Goal: Task Accomplishment & Management: Manage account settings

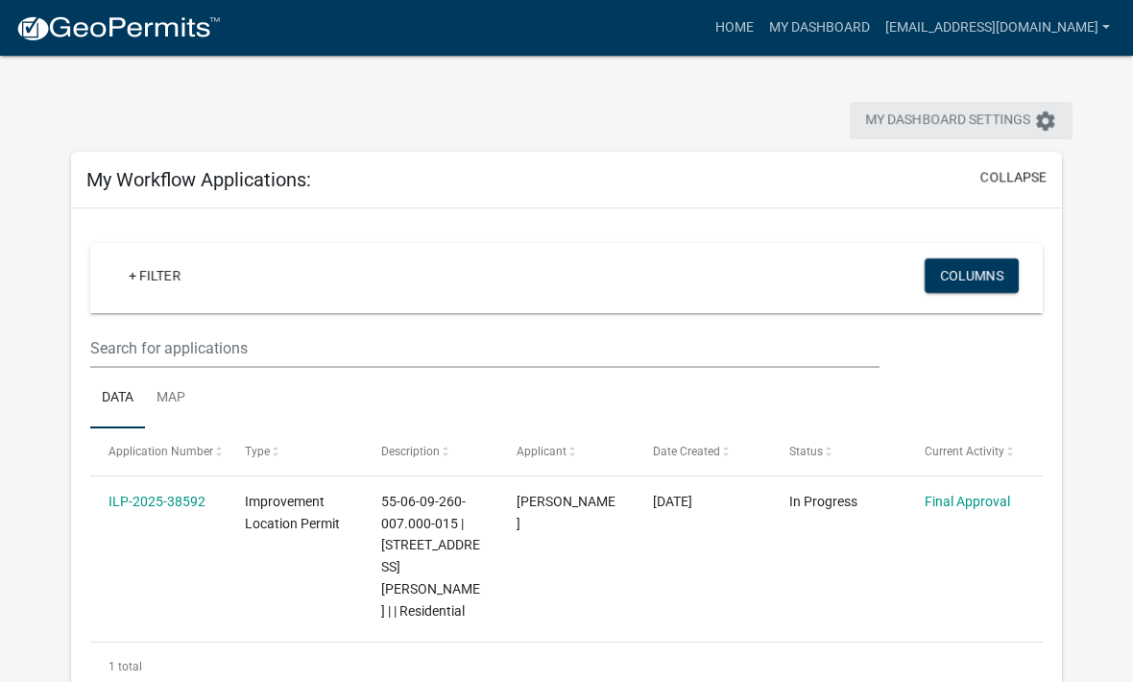
click at [918, 117] on span "My Dashboard Settings" at bounding box center [947, 120] width 165 height 23
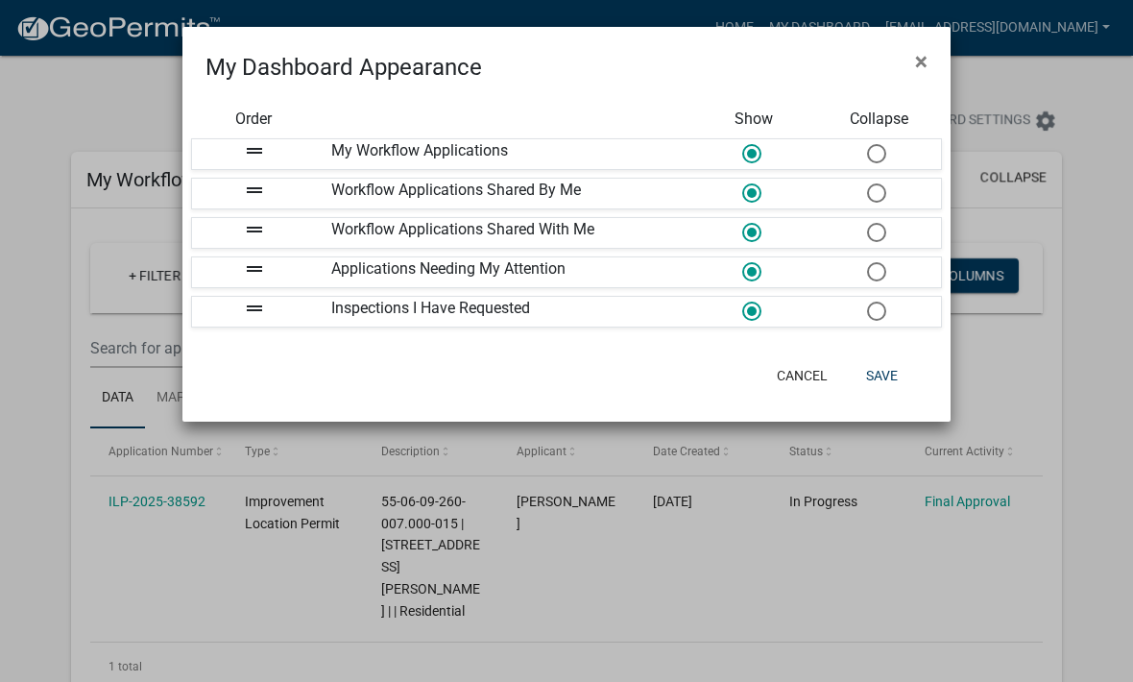
click at [887, 382] on button "Save" at bounding box center [882, 375] width 62 height 35
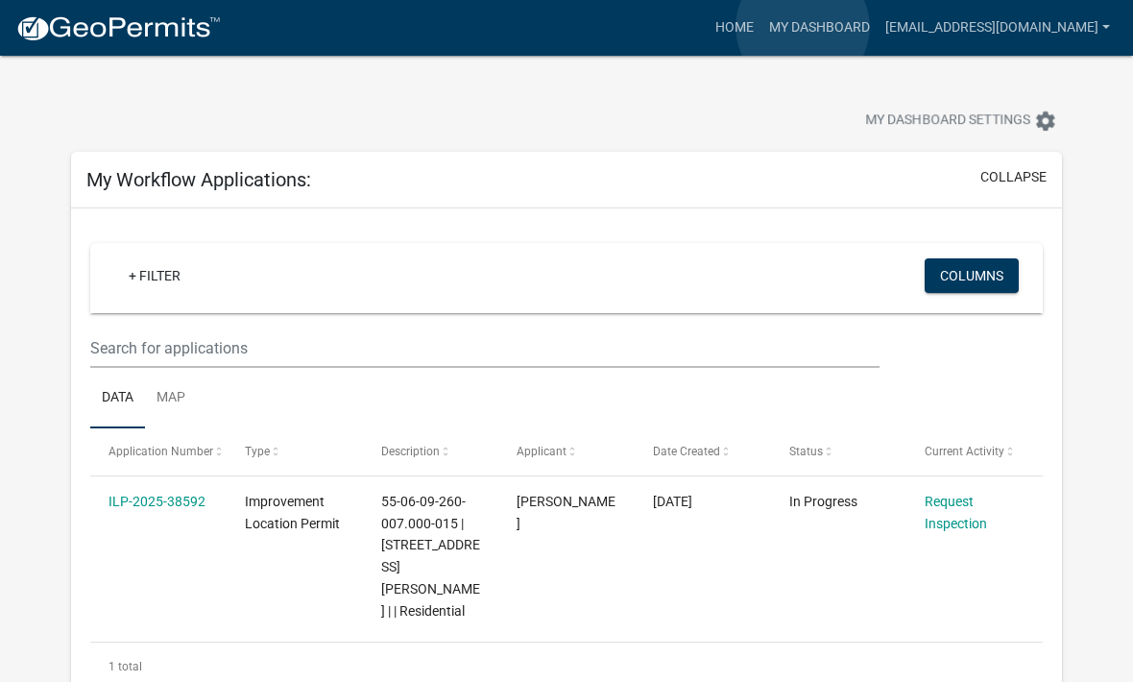
click at [761, 27] on link "Home" at bounding box center [735, 28] width 54 height 36
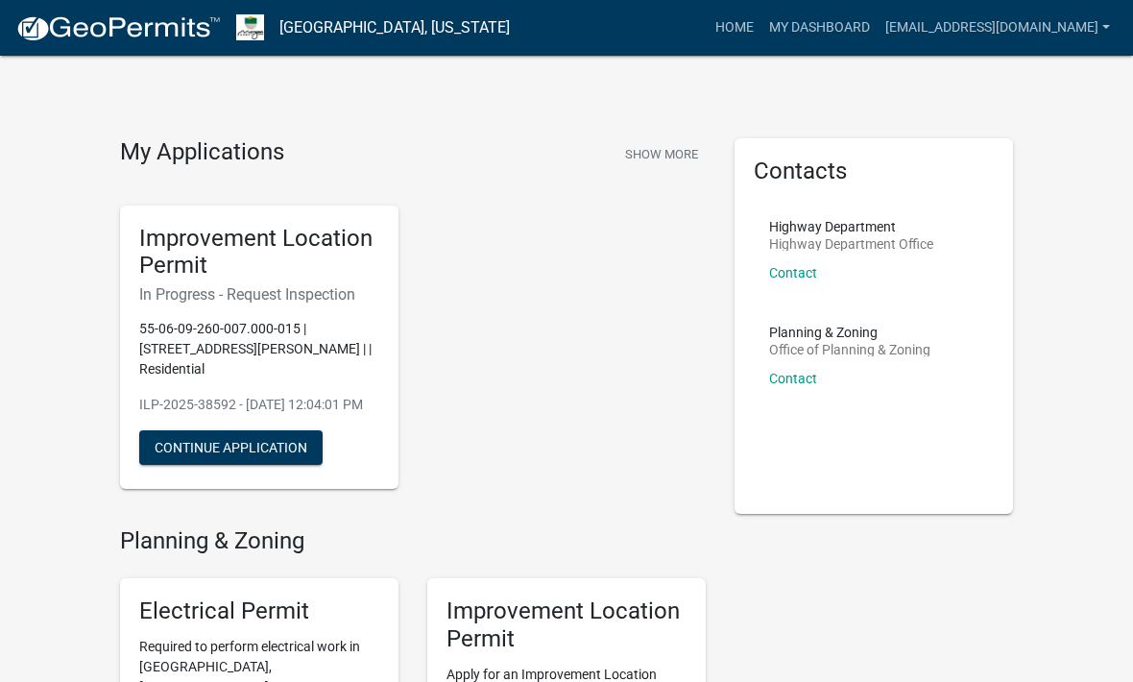
click at [1036, 45] on link "[EMAIL_ADDRESS][DOMAIN_NAME]" at bounding box center [997, 28] width 240 height 36
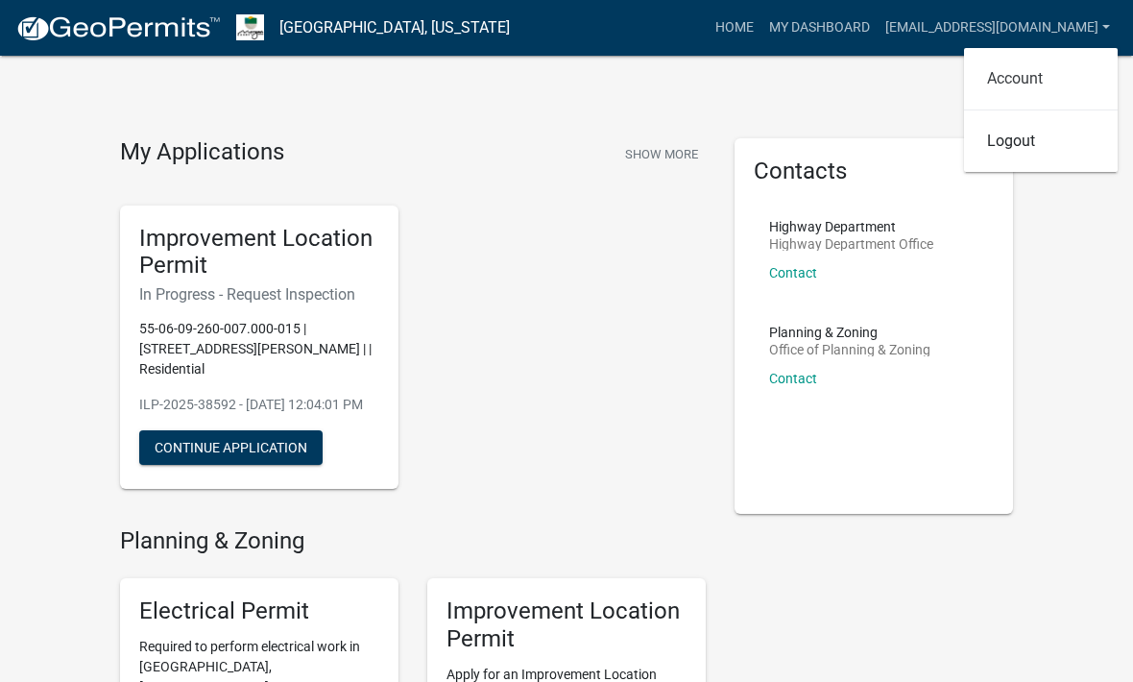
click at [1028, 75] on link "Account" at bounding box center [1041, 79] width 154 height 46
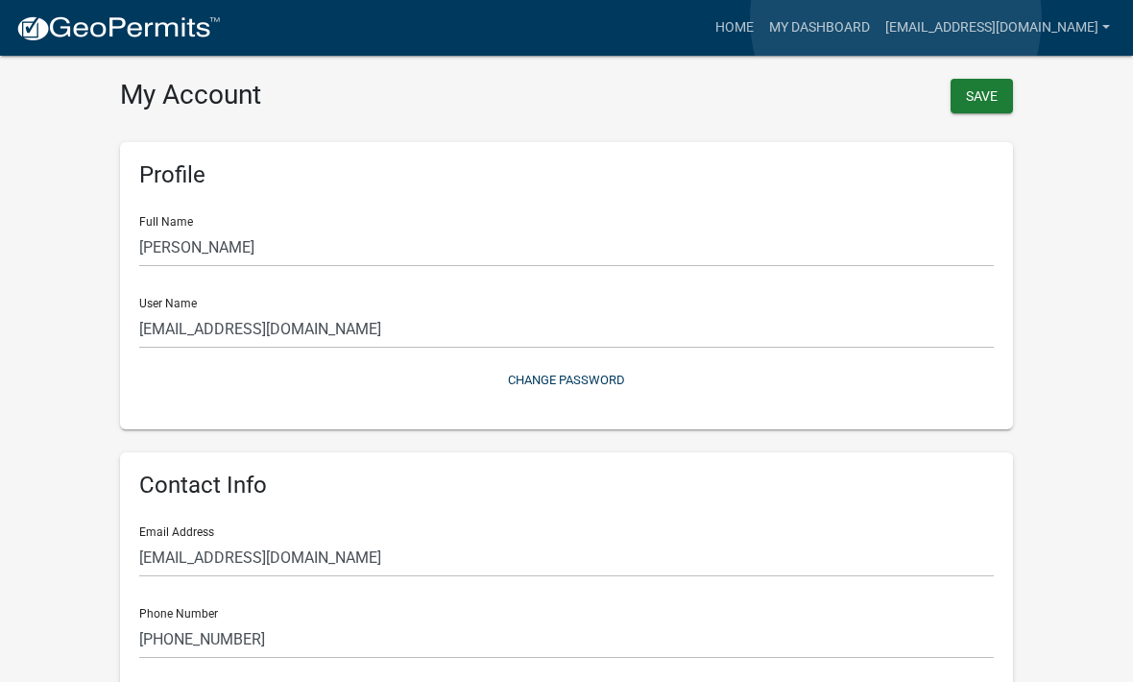
click at [877, 19] on link "My Dashboard" at bounding box center [819, 28] width 116 height 36
